Goal: Check status: Check status

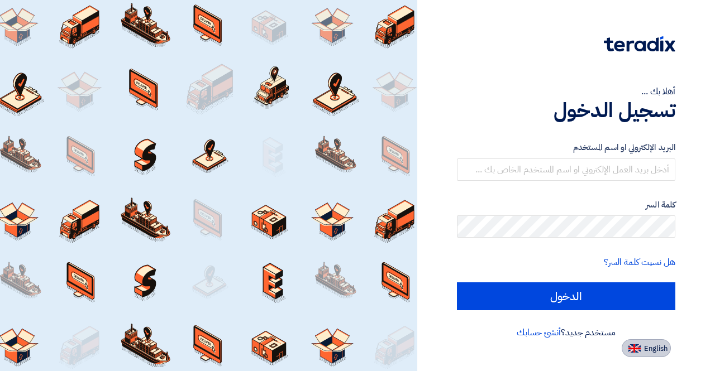
click at [661, 351] on span "English" at bounding box center [655, 349] width 23 height 8
type input "Sign in"
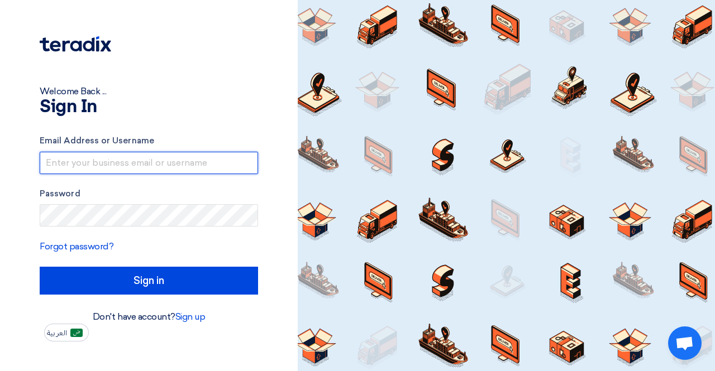
click at [116, 173] on input "text" at bounding box center [149, 163] width 218 height 22
type input "[EMAIL_ADDRESS][DOMAIN_NAME]"
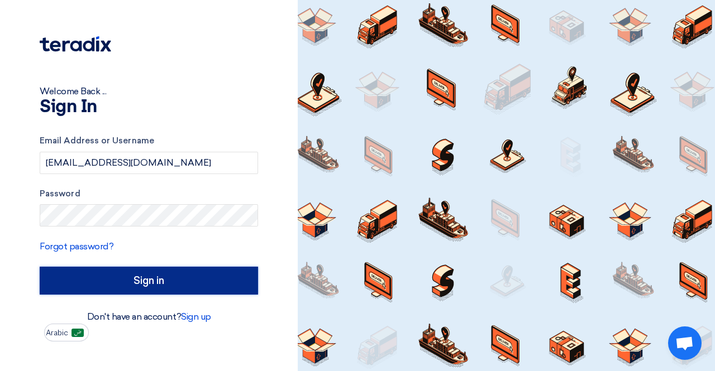
click at [112, 283] on input "Sign in" at bounding box center [149, 281] width 218 height 28
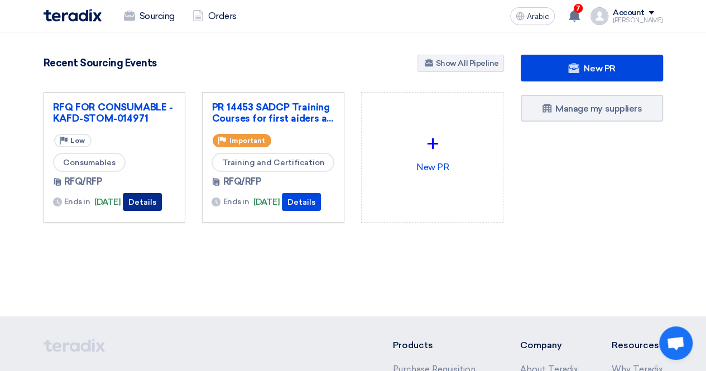
click at [148, 193] on button "Details" at bounding box center [142, 202] width 39 height 18
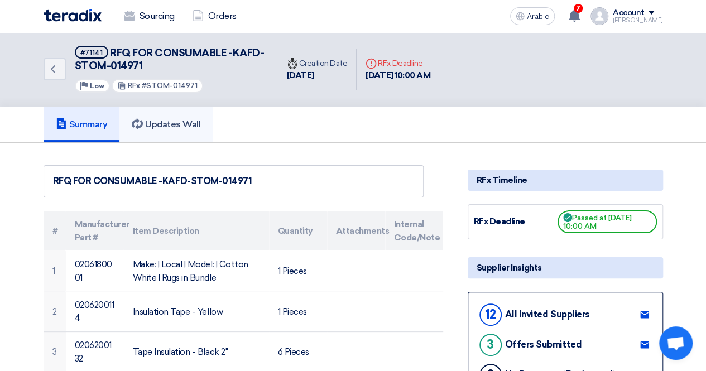
click at [184, 121] on font "Updates Wall" at bounding box center [172, 124] width 55 height 11
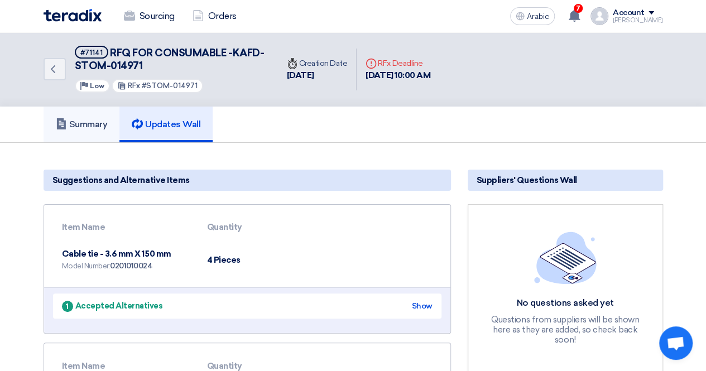
click at [98, 117] on link "Summary" at bounding box center [82, 125] width 77 height 36
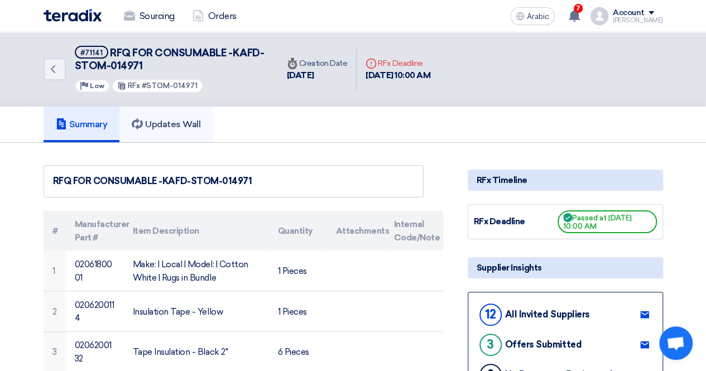
click at [181, 107] on link "Updates Wall" at bounding box center [166, 125] width 93 height 36
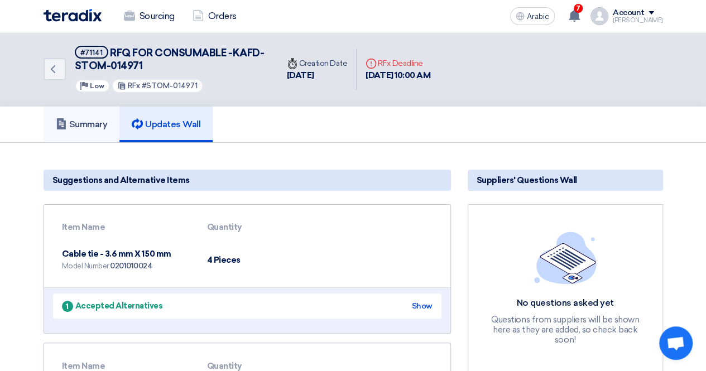
click at [99, 124] on font "Summary" at bounding box center [88, 124] width 39 height 11
